Goal: Transaction & Acquisition: Purchase product/service

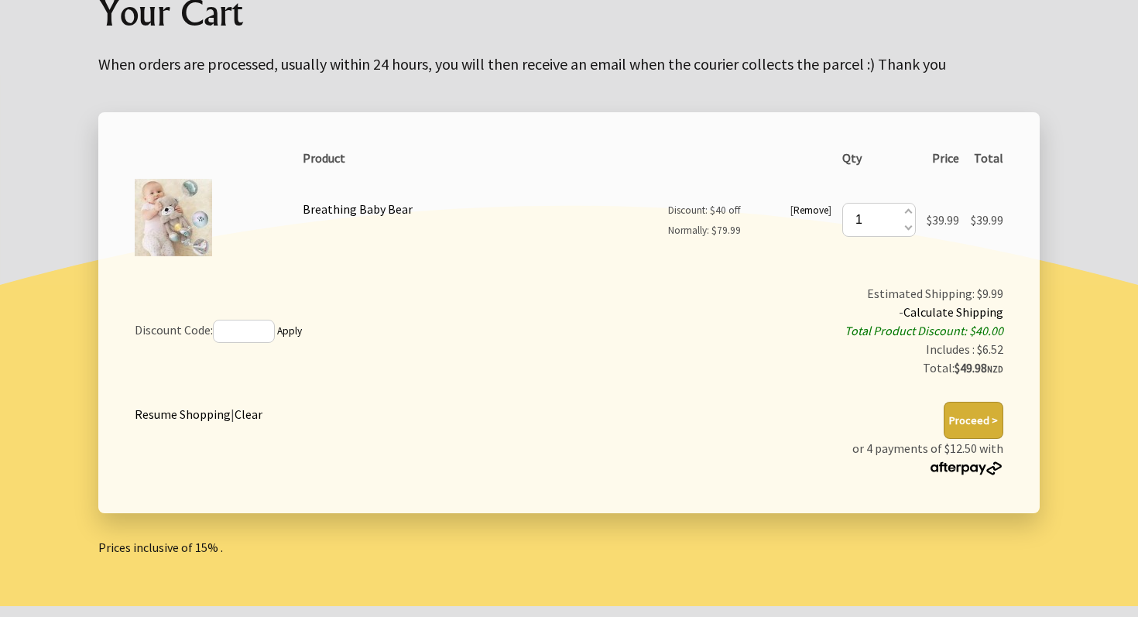
scroll to position [199, 0]
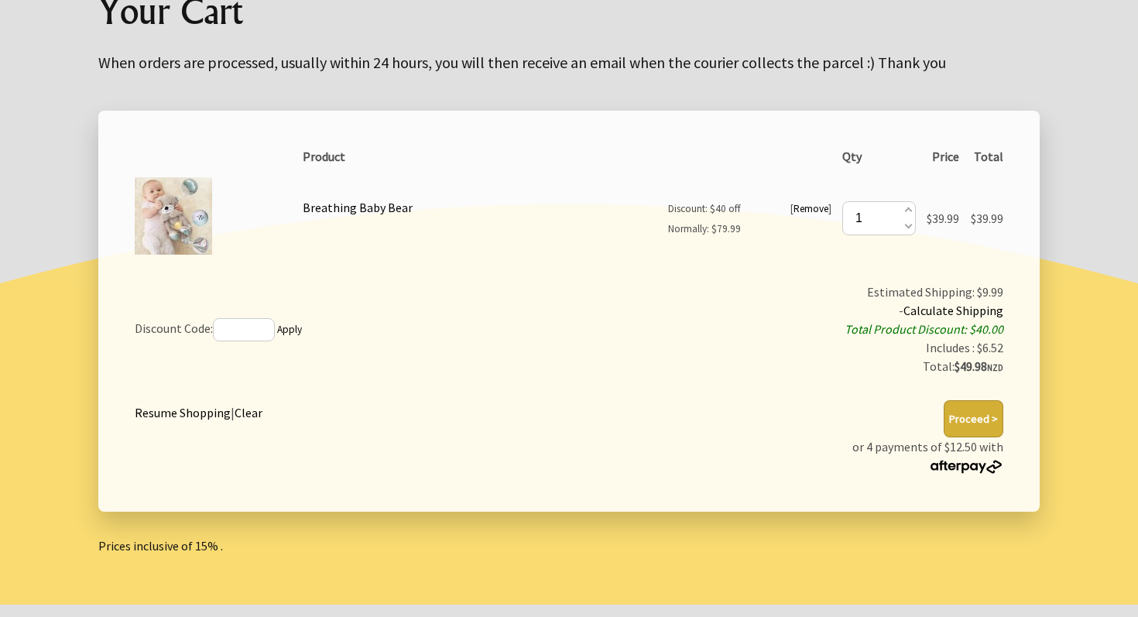
click at [988, 416] on button "Proceed >" at bounding box center [974, 418] width 60 height 37
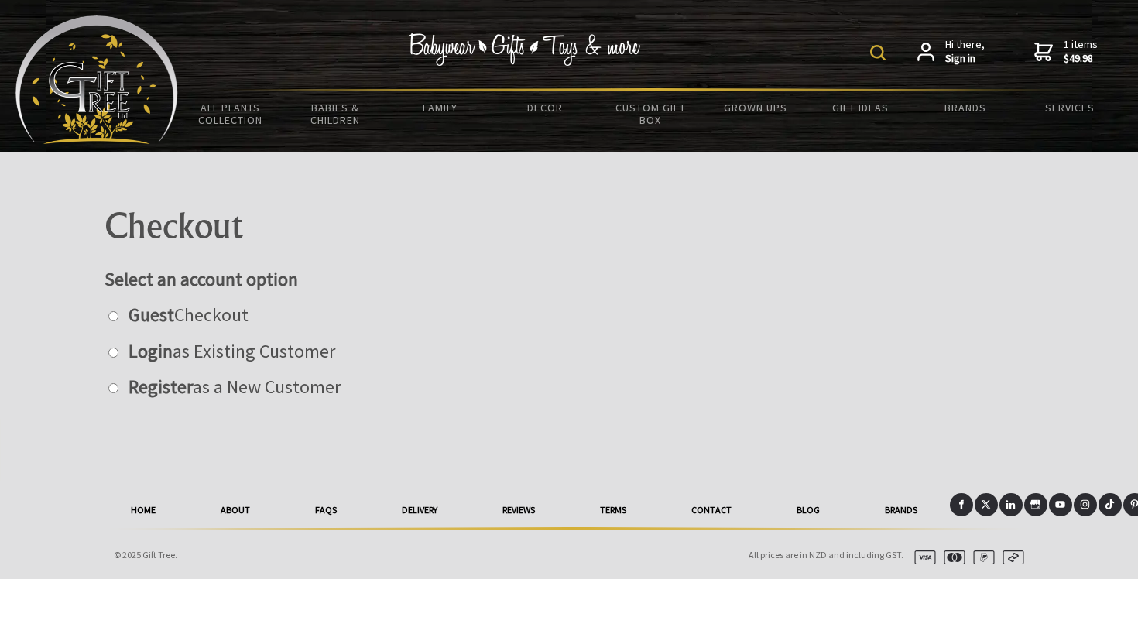
click at [132, 313] on strong "Guest" at bounding box center [152, 315] width 46 height 24
click at [118, 313] on input "radio" at bounding box center [113, 316] width 10 height 10
radio input "true"
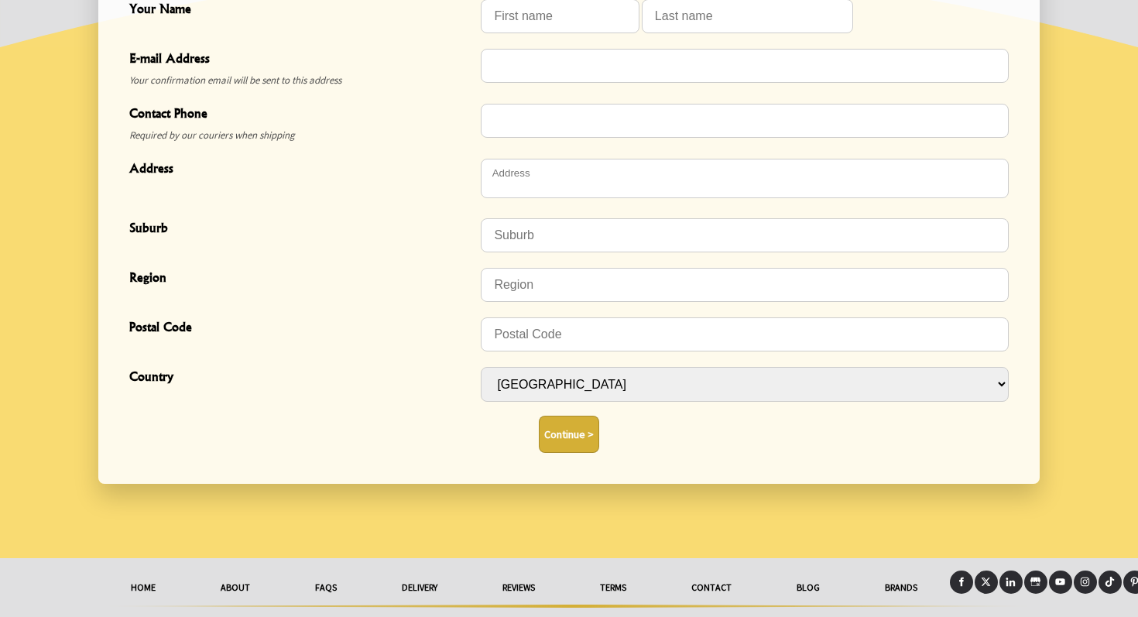
scroll to position [590, 0]
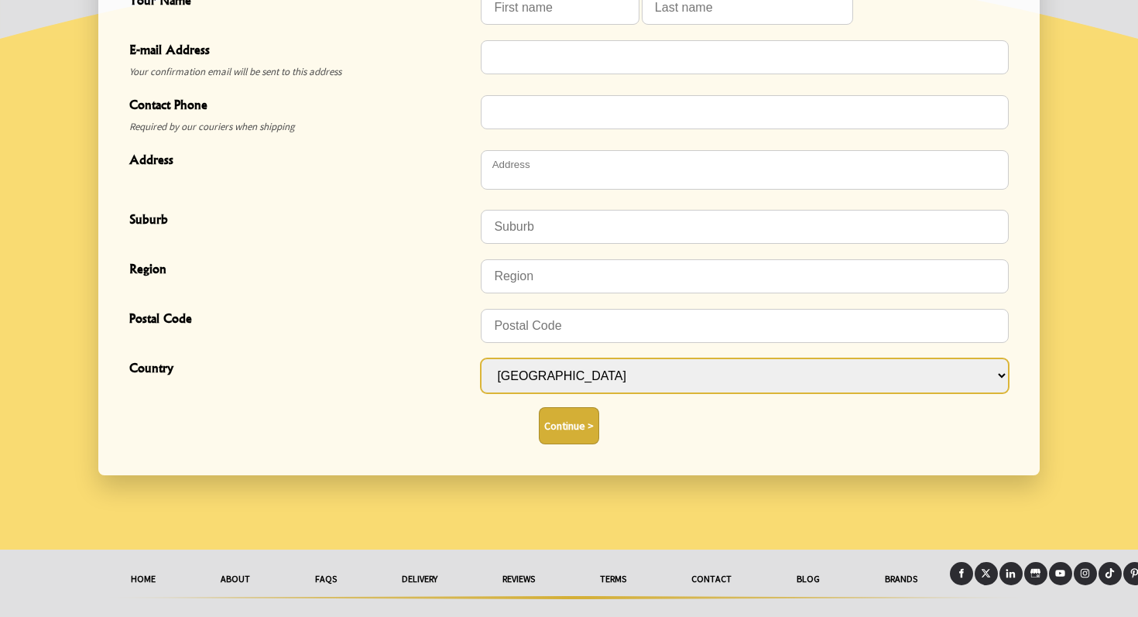
click at [582, 393] on select "[GEOGRAPHIC_DATA] [GEOGRAPHIC_DATA] [GEOGRAPHIC_DATA] [GEOGRAPHIC_DATA] [GEOGRA…" at bounding box center [745, 375] width 528 height 35
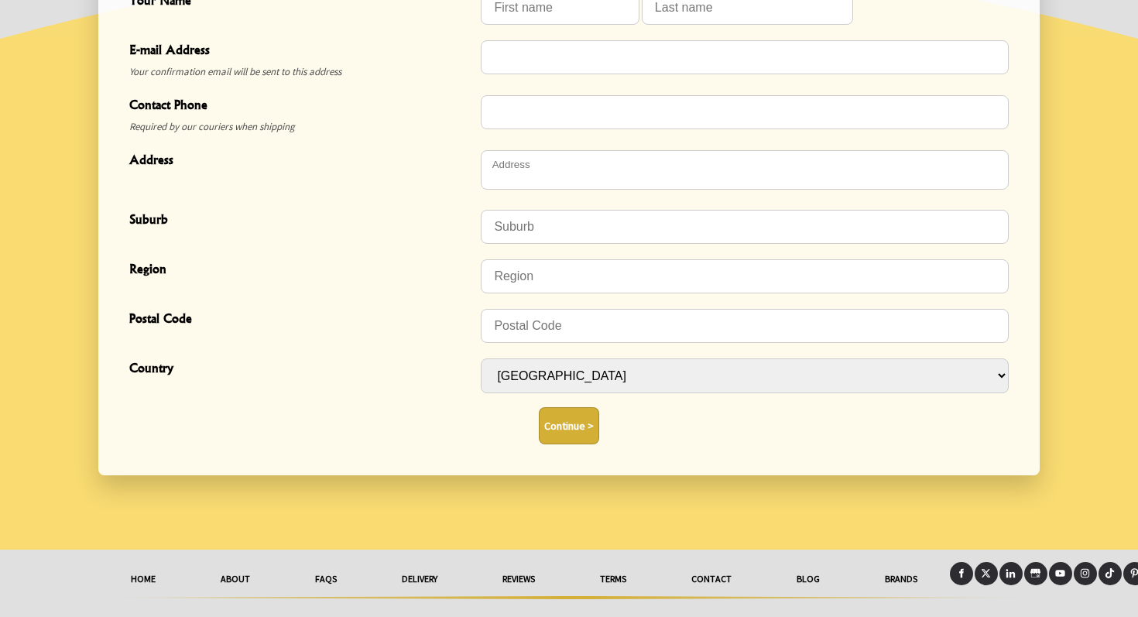
click at [562, 434] on button "Continue >" at bounding box center [569, 425] width 60 height 37
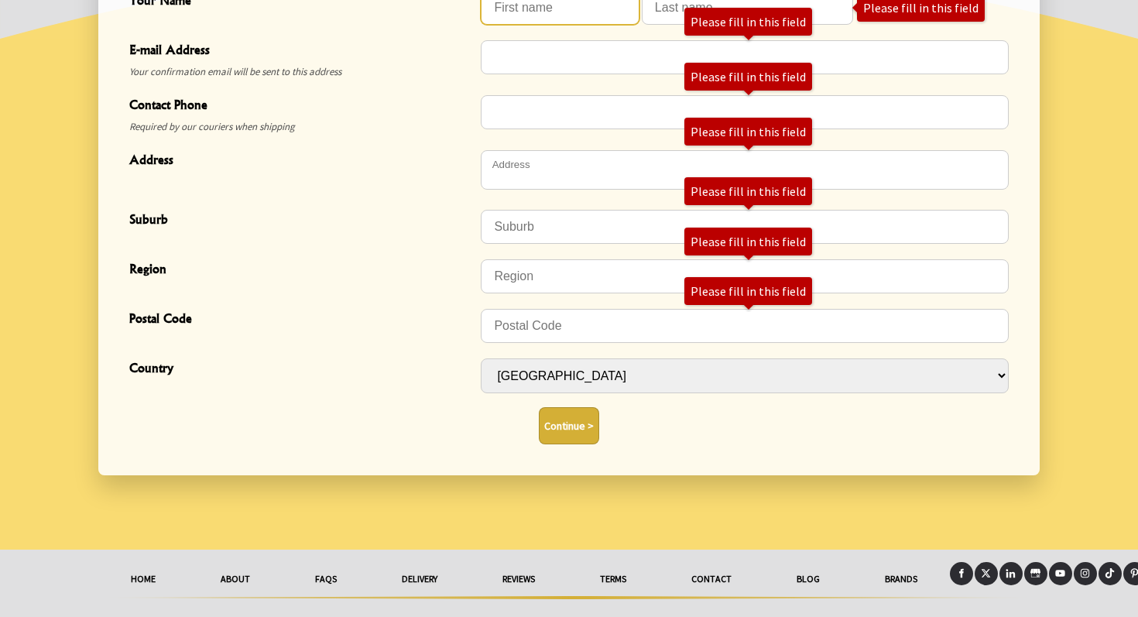
scroll to position [289, 0]
